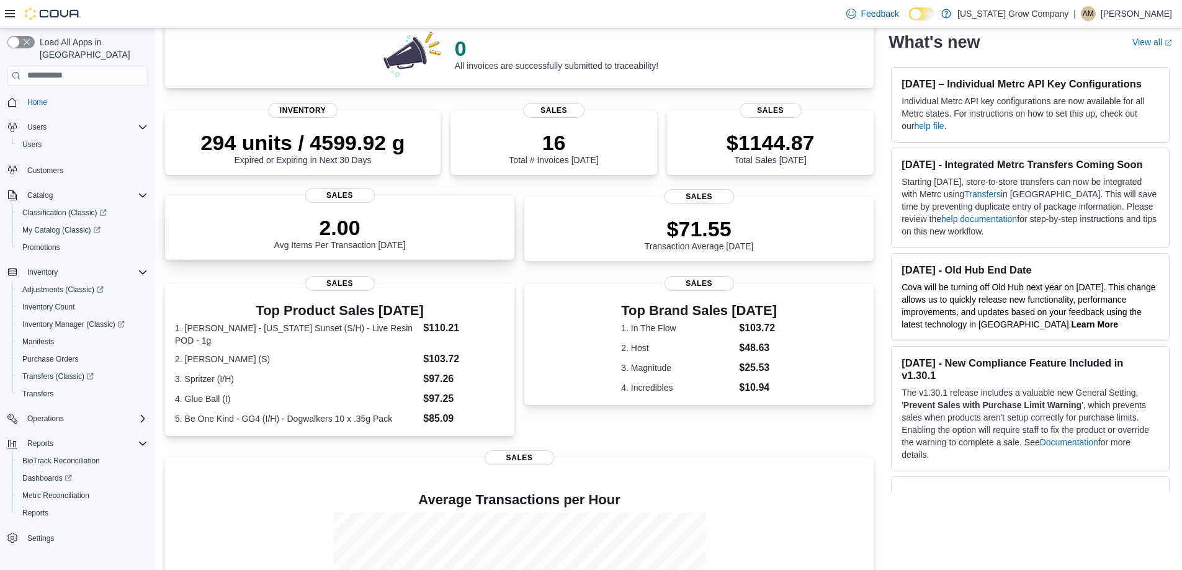
scroll to position [124, 0]
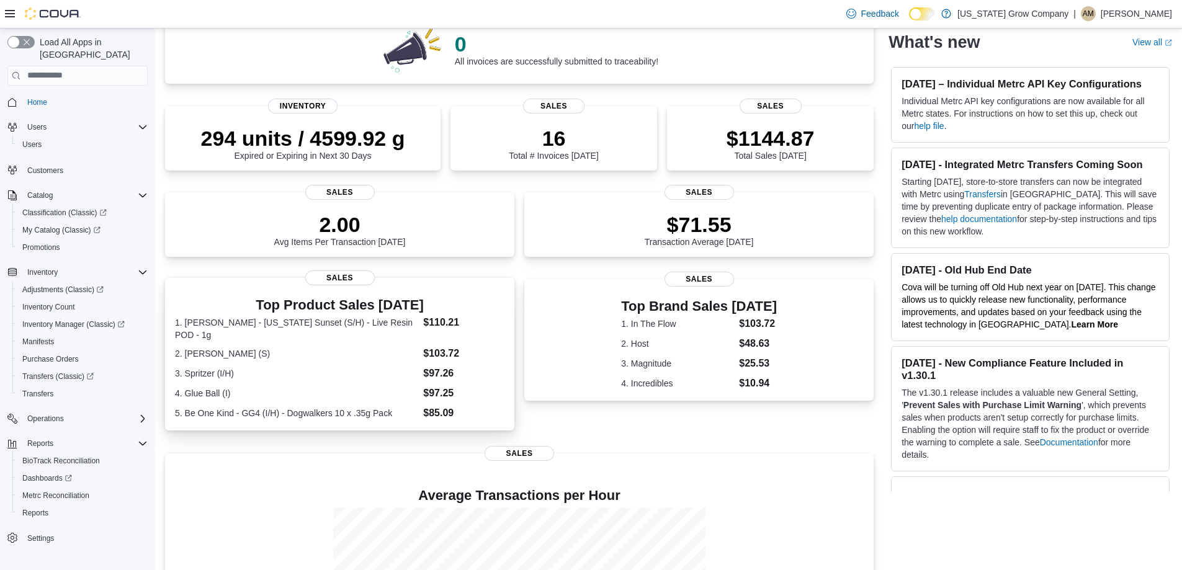
click at [458, 360] on dl "1. Bud Fox - Hawaii Sunset (S/H) - Live Resin POD - 1g $110.21 2. Chemmy Jones …" at bounding box center [339, 367] width 329 height 105
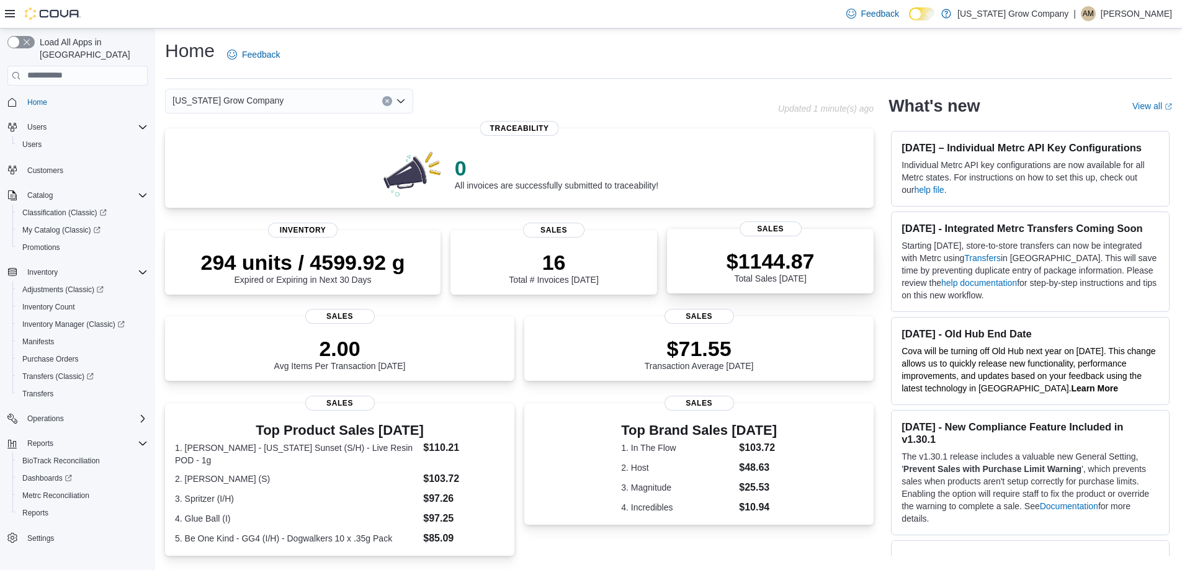
click at [814, 252] on p "$1144.87" at bounding box center [770, 261] width 88 height 25
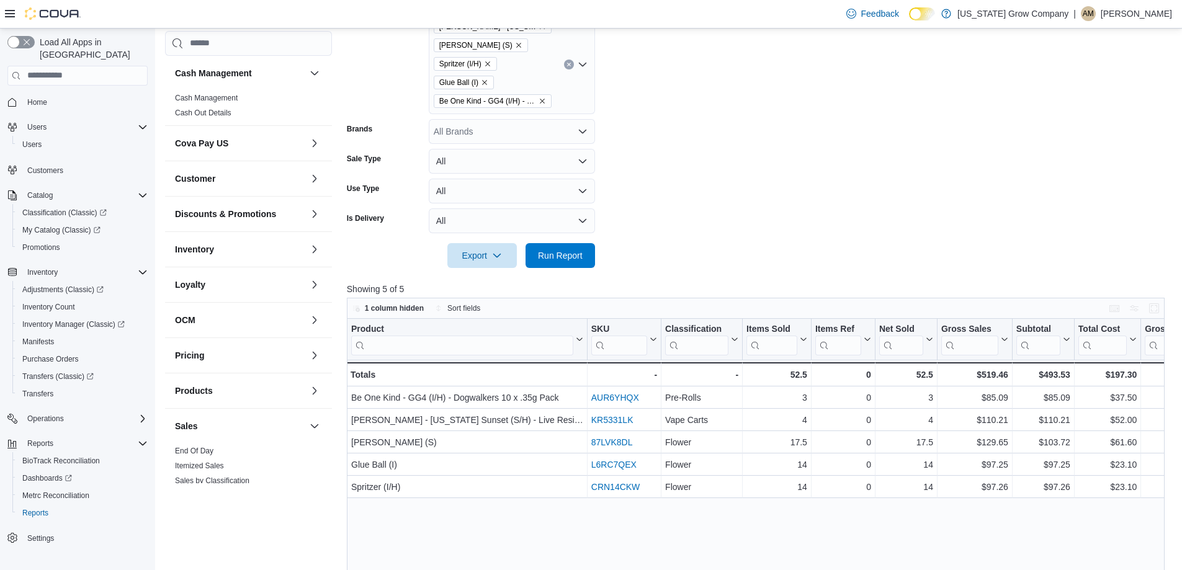
scroll to position [372, 0]
